Goal: Navigation & Orientation: Find specific page/section

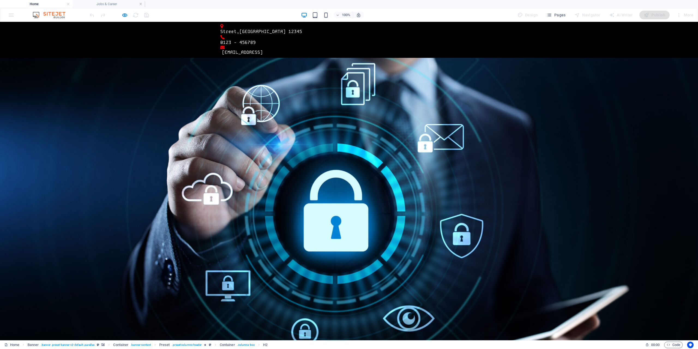
click at [122, 10] on div "100% Design Pages Navigator AI Writer Publish More" at bounding box center [349, 14] width 698 height 13
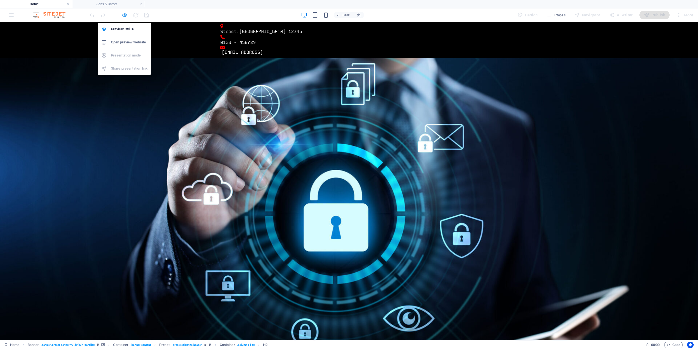
click at [122, 16] on icon "button" at bounding box center [125, 15] width 6 height 6
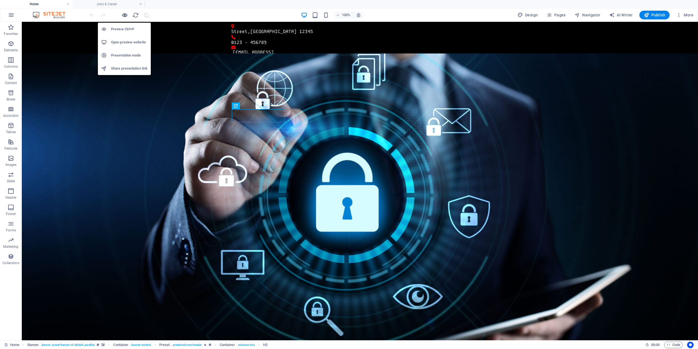
click at [124, 14] on icon "button" at bounding box center [125, 15] width 6 height 6
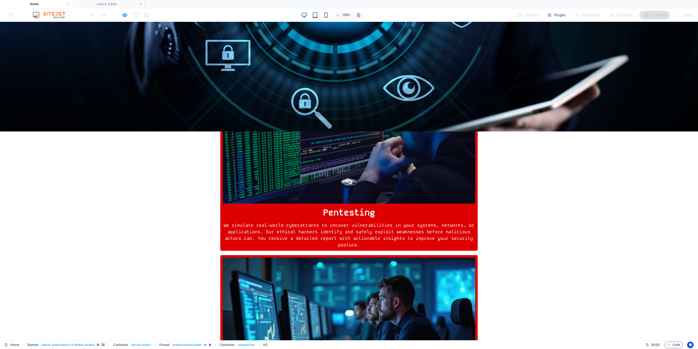
scroll to position [244, 0]
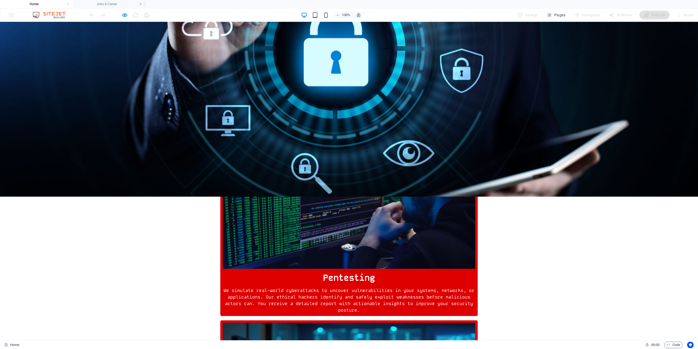
drag, startPoint x: 218, startPoint y: 141, endPoint x: 463, endPoint y: 190, distance: 249.8
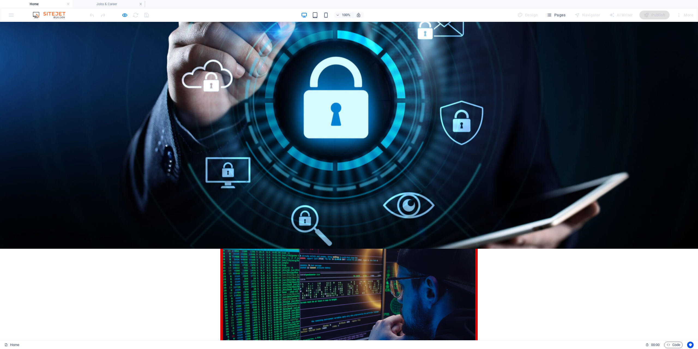
scroll to position [136, 0]
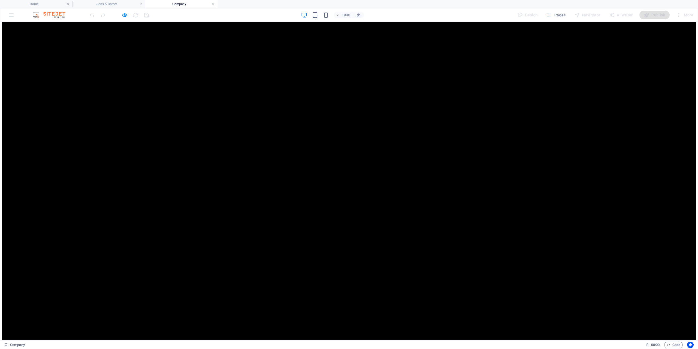
scroll to position [0, 0]
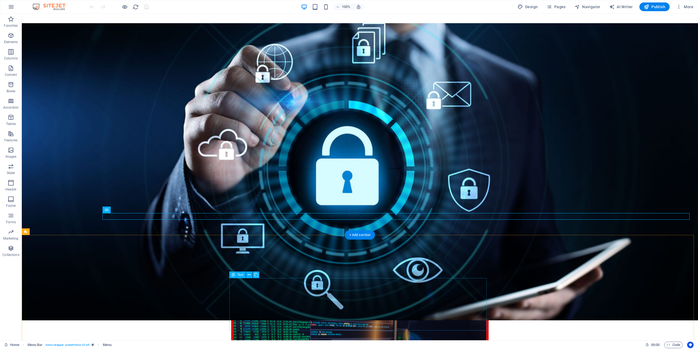
scroll to position [109, 0]
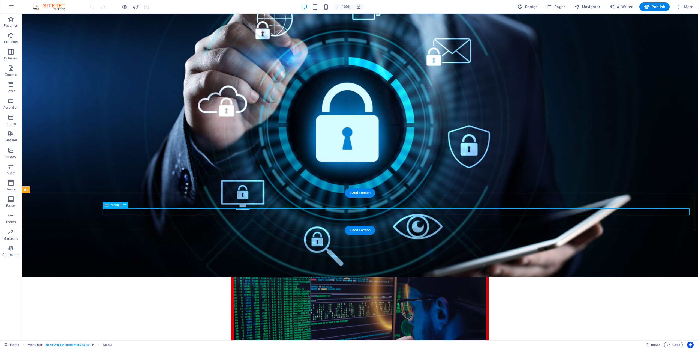
click at [119, 5] on div at bounding box center [119, 6] width 61 height 9
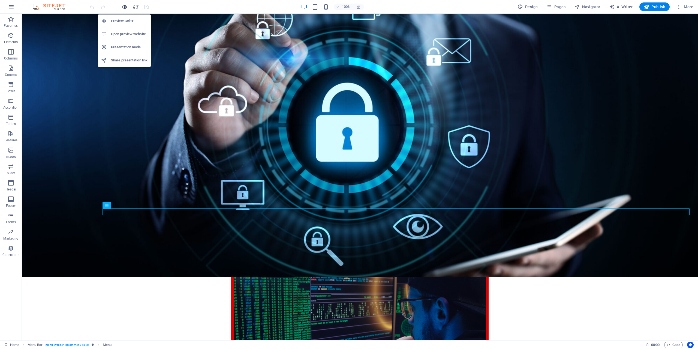
click at [123, 7] on icon "button" at bounding box center [125, 7] width 6 height 6
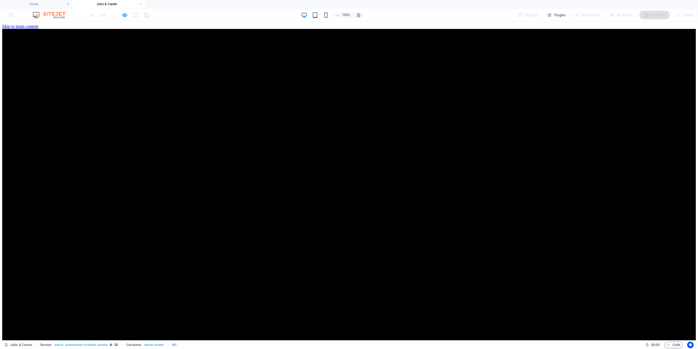
scroll to position [27, 0]
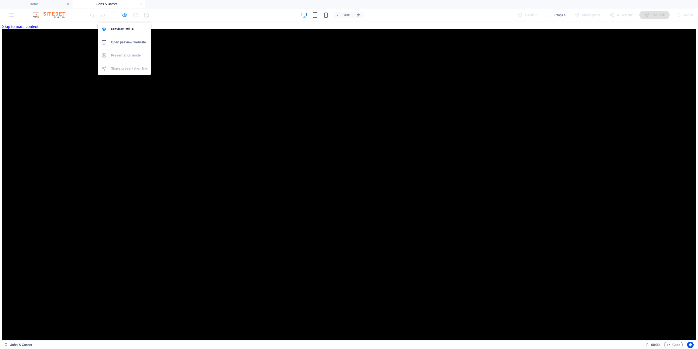
click at [127, 18] on icon "button" at bounding box center [125, 15] width 6 height 6
